Goal: Find specific page/section: Find specific page/section

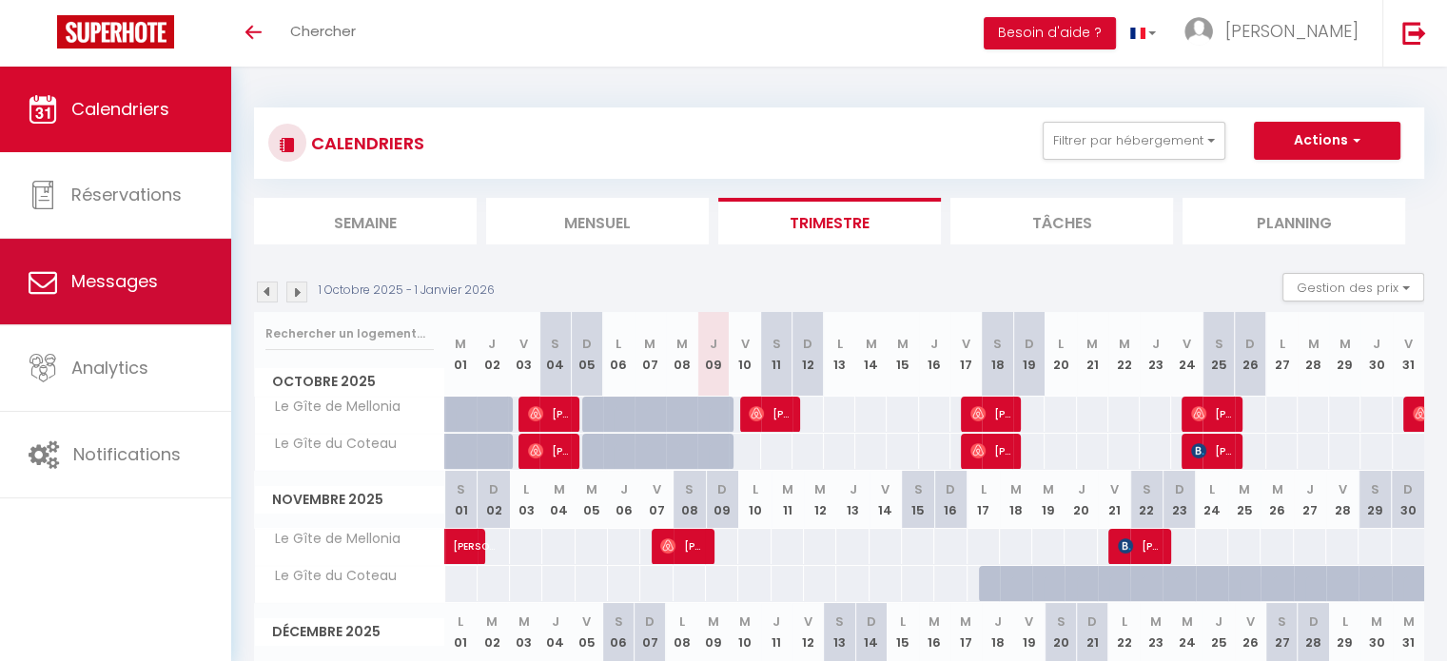
click at [119, 275] on span "Messages" at bounding box center [114, 281] width 87 height 24
select select "message"
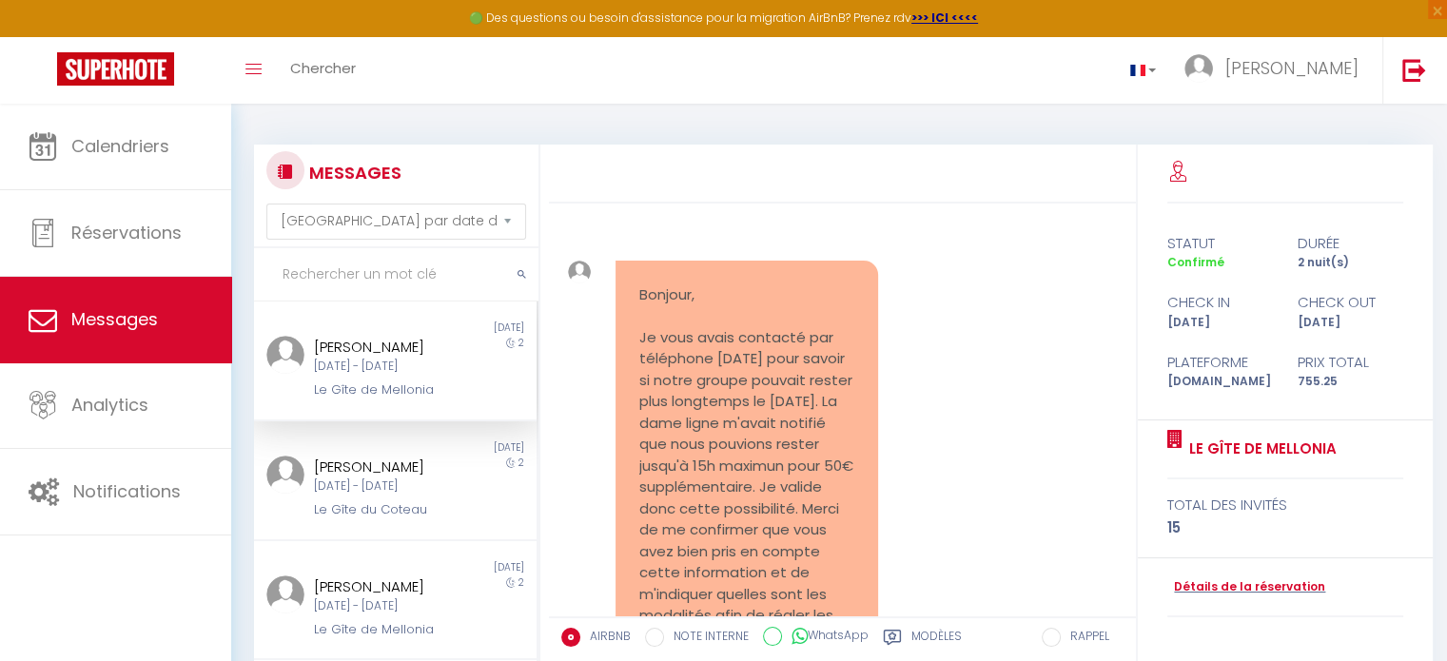
scroll to position [3597, 0]
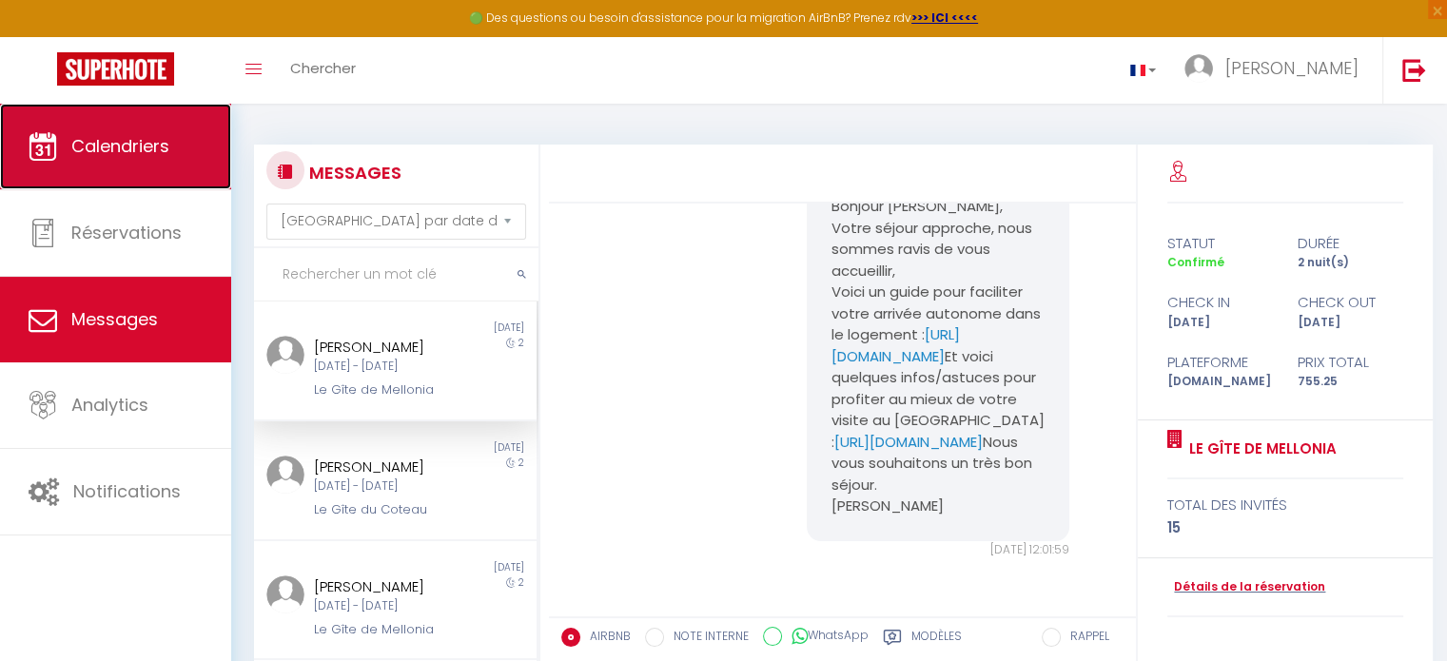
click at [158, 156] on span "Calendriers" at bounding box center [120, 146] width 98 height 24
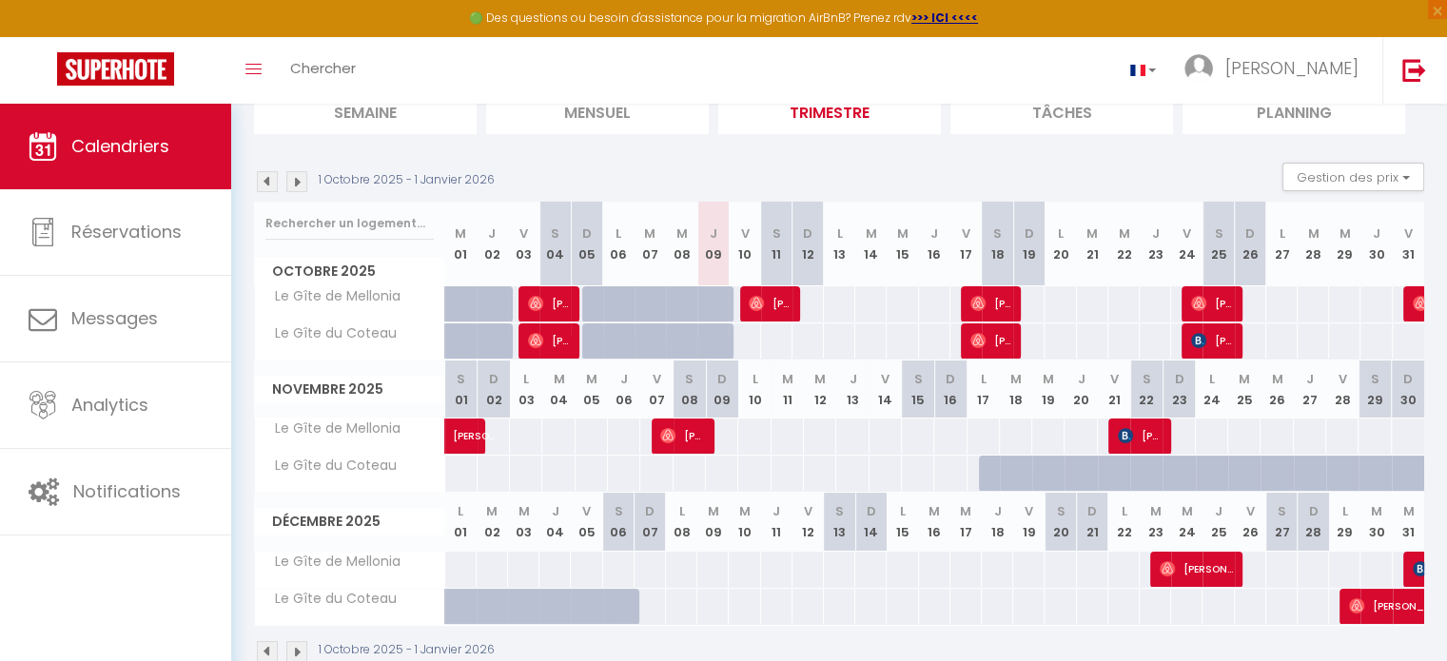
scroll to position [187, 0]
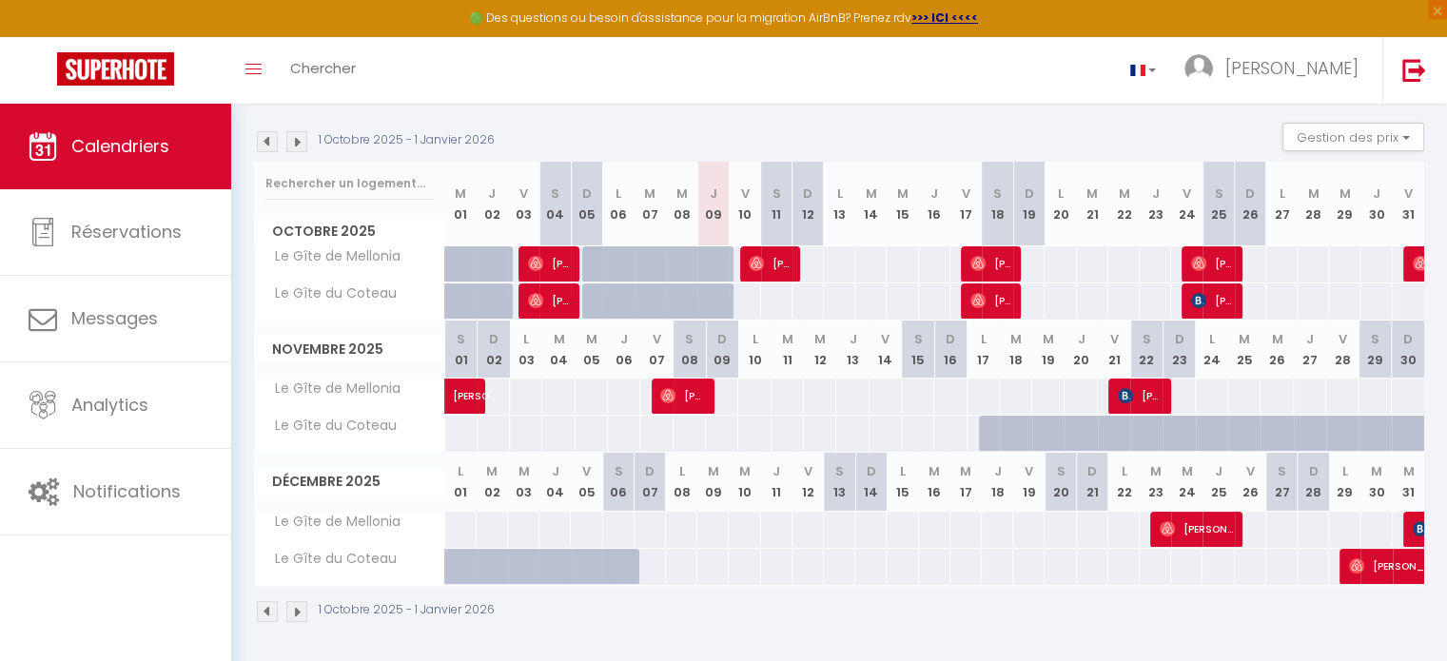
click at [299, 144] on img at bounding box center [296, 141] width 21 height 21
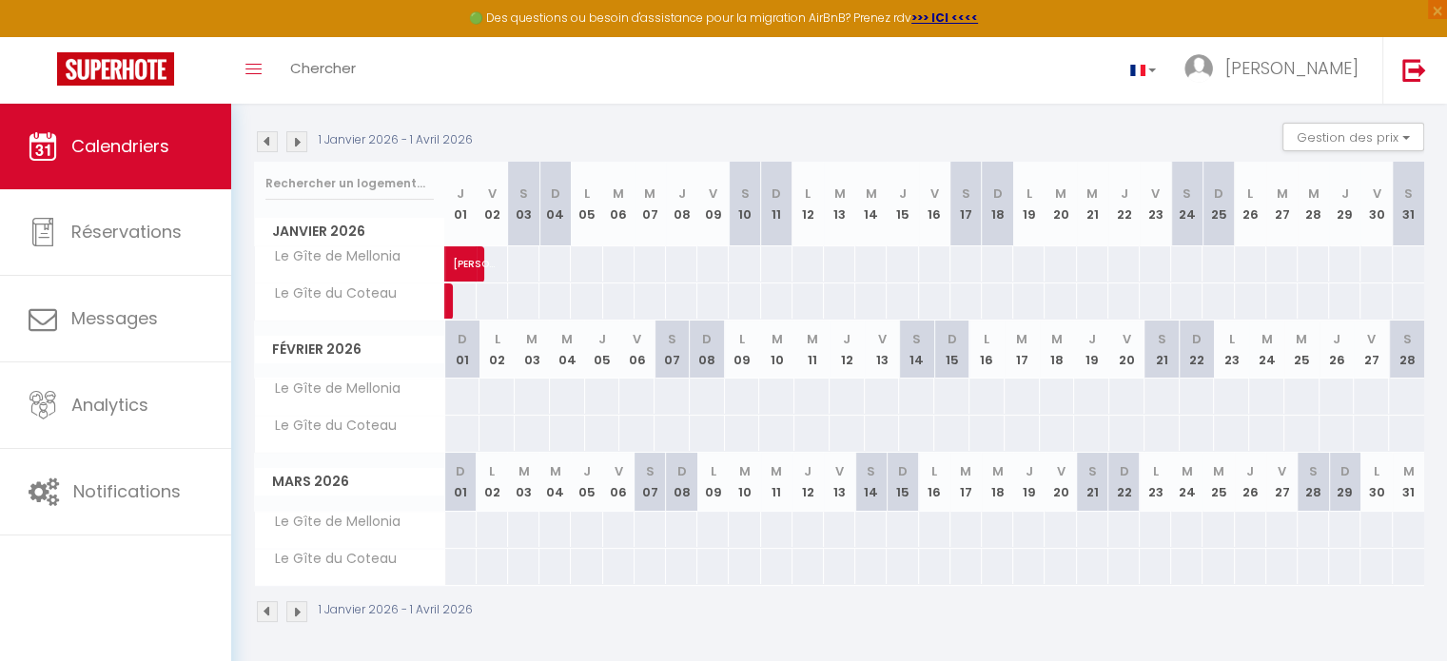
click at [293, 149] on img at bounding box center [296, 141] width 21 height 21
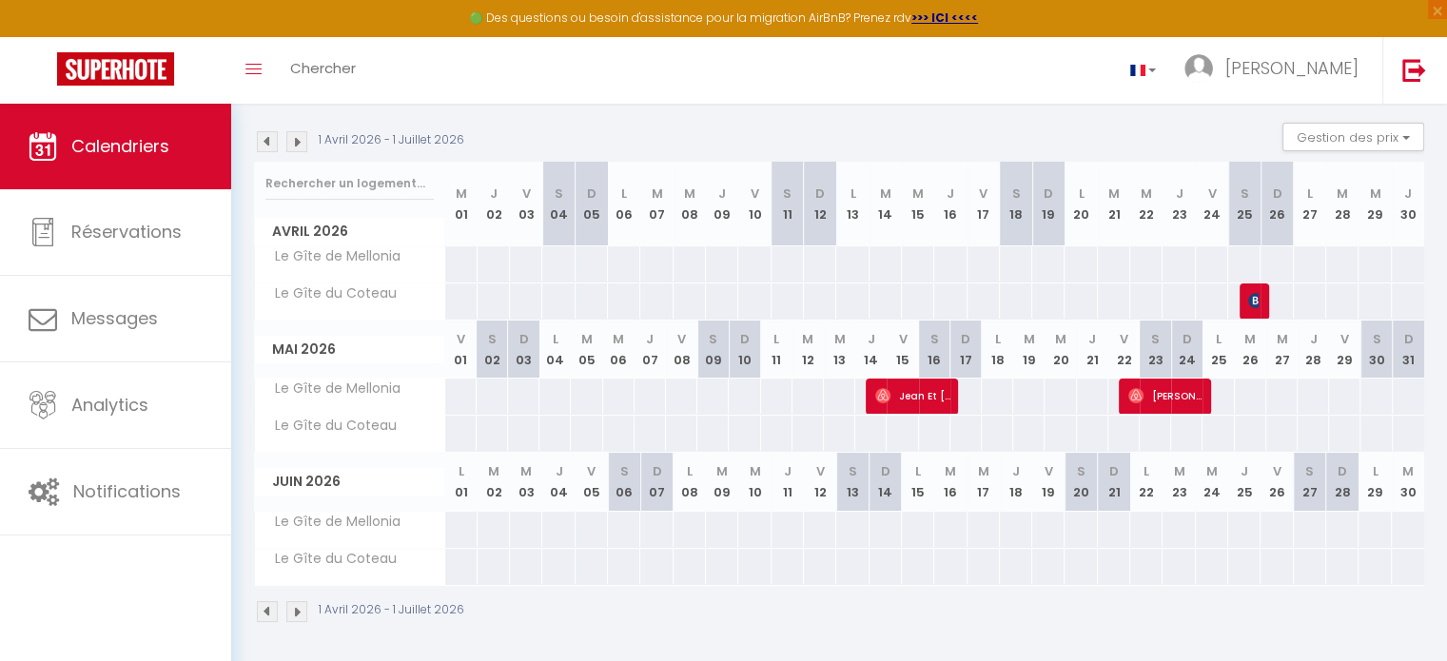
click at [300, 147] on img at bounding box center [296, 141] width 21 height 21
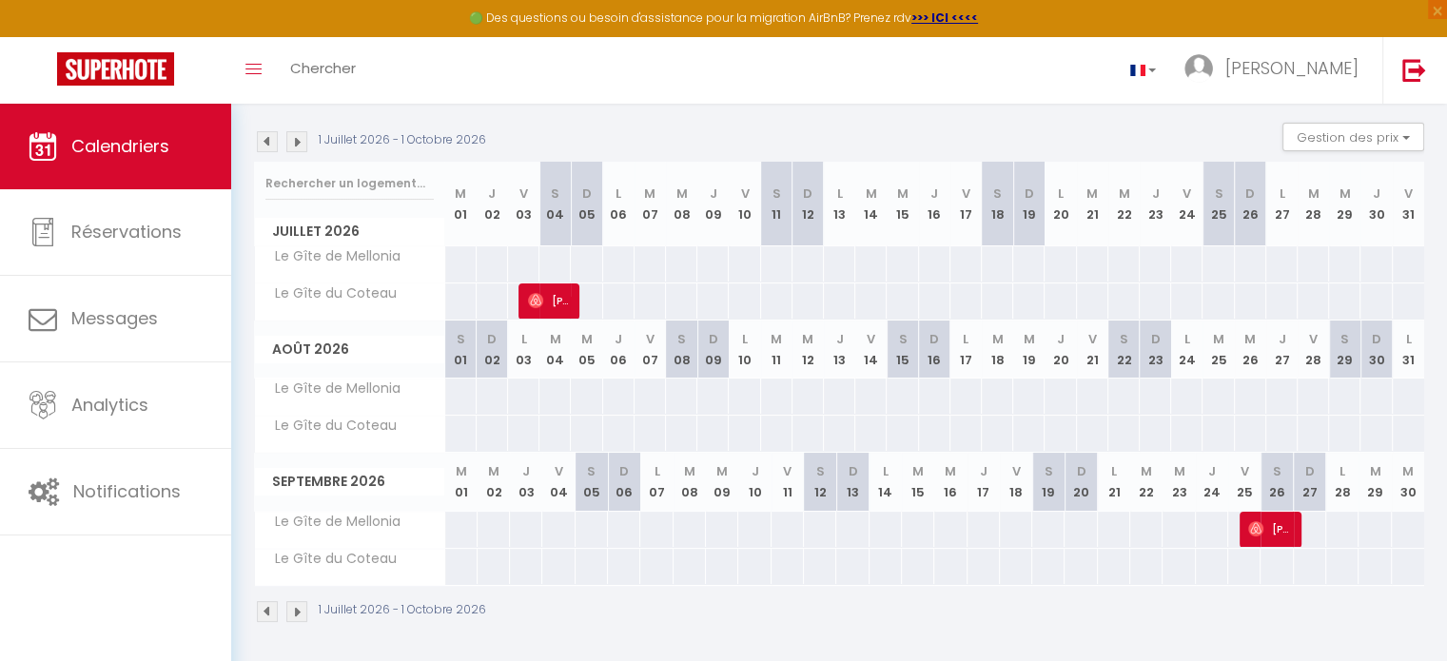
click at [297, 142] on img at bounding box center [296, 141] width 21 height 21
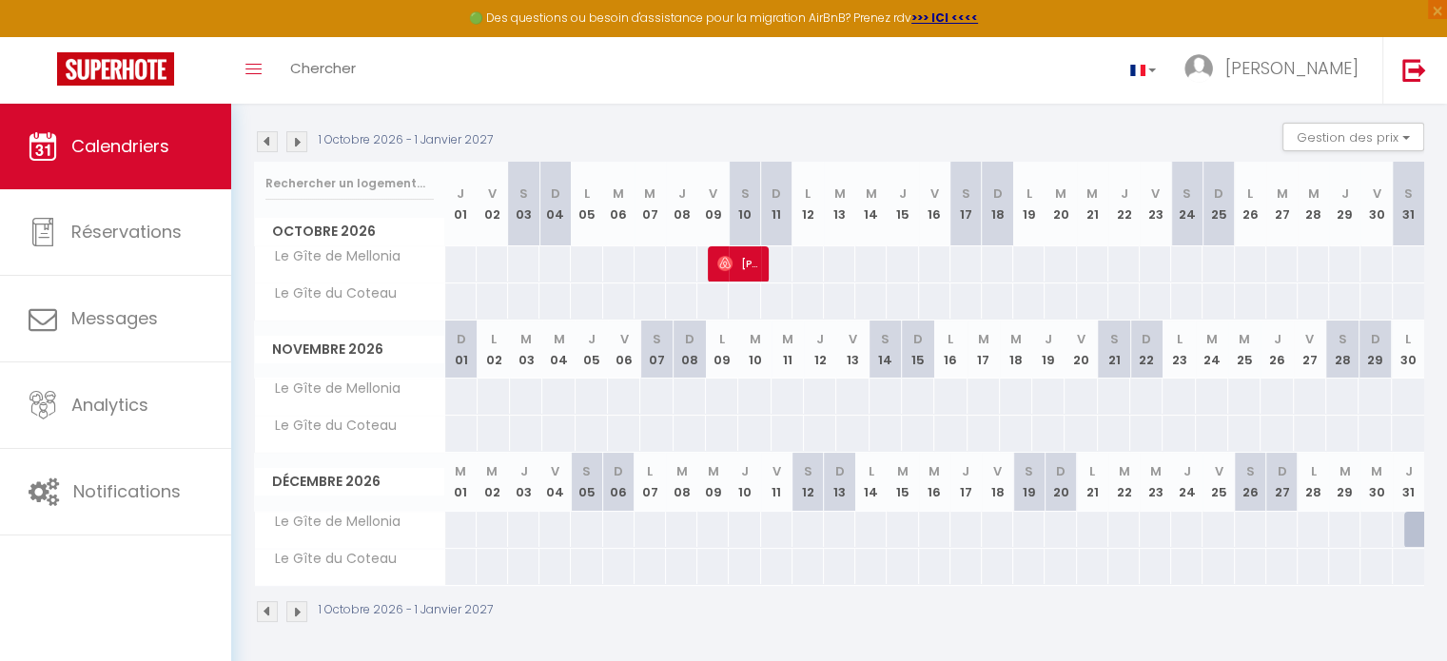
click at [270, 147] on img at bounding box center [267, 141] width 21 height 21
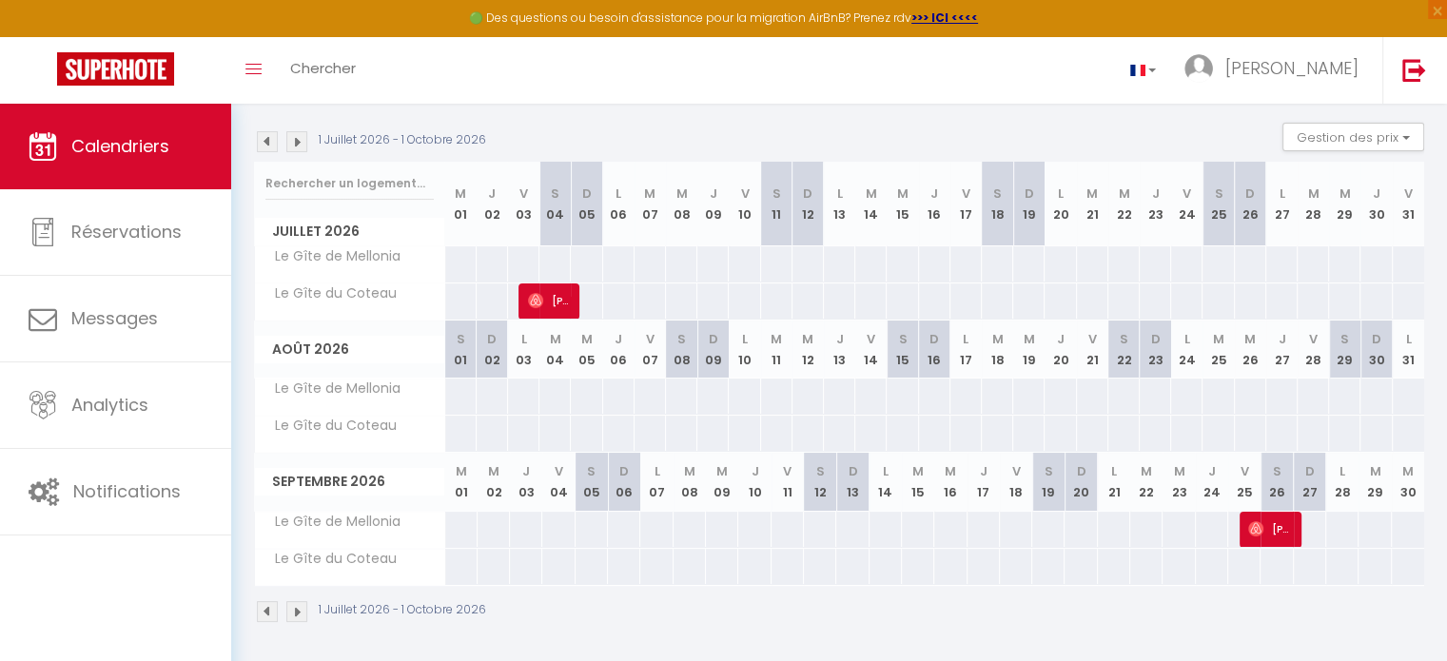
click at [280, 148] on div "1 Juillet 2026 - 1 Octobre 2026" at bounding box center [373, 141] width 238 height 21
click at [270, 142] on img at bounding box center [267, 141] width 21 height 21
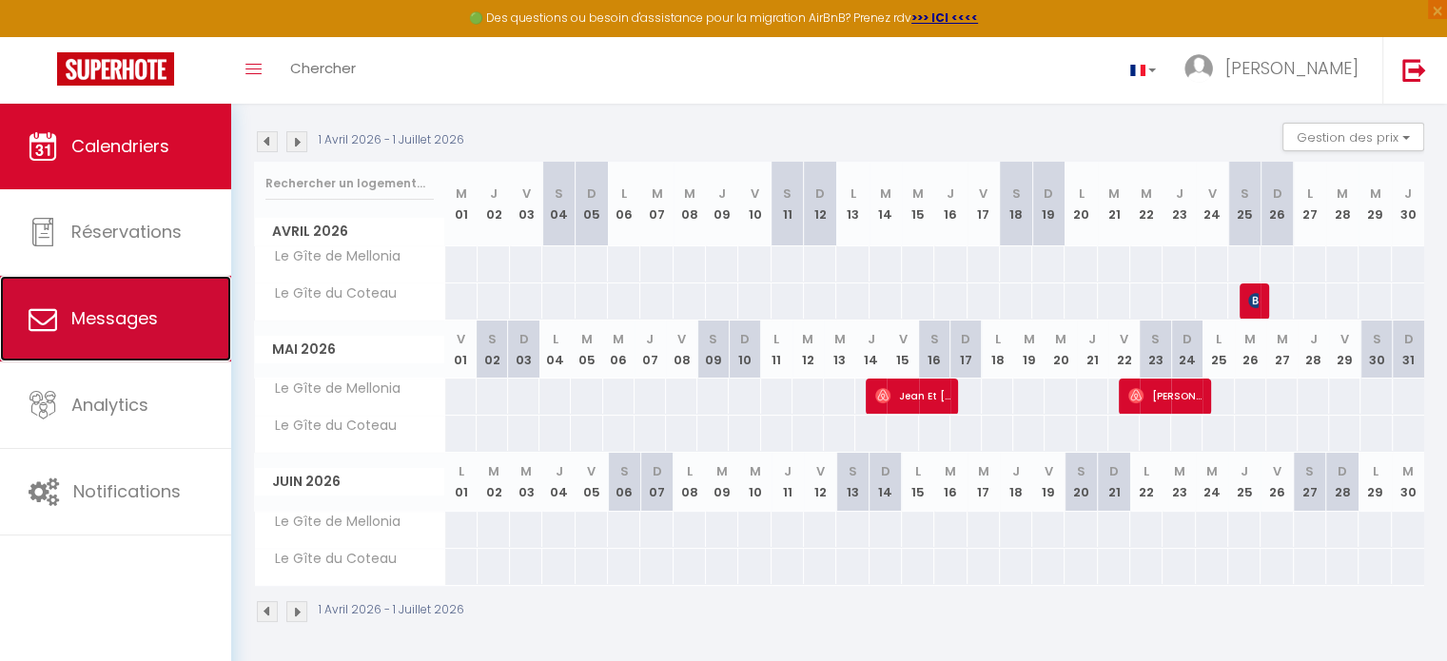
click at [140, 309] on span "Messages" at bounding box center [114, 318] width 87 height 24
select select "message"
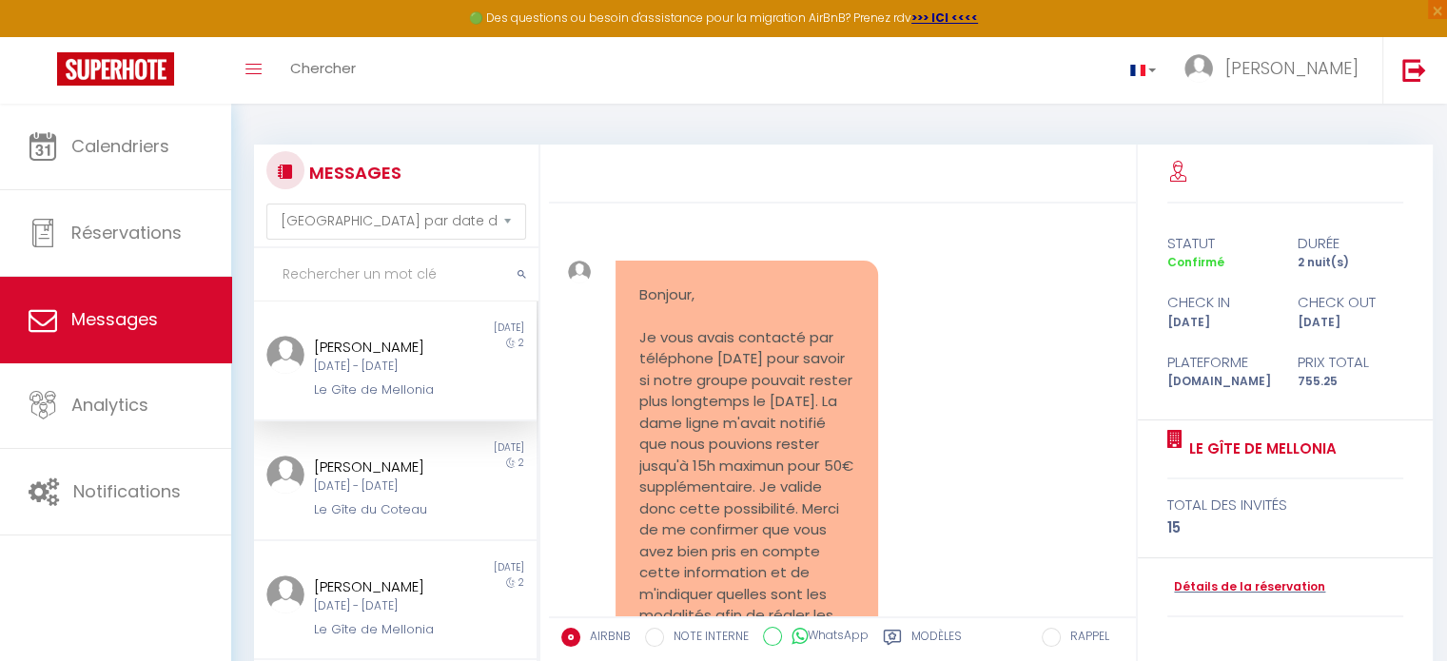
scroll to position [3597, 0]
